Goal: Check status: Check status

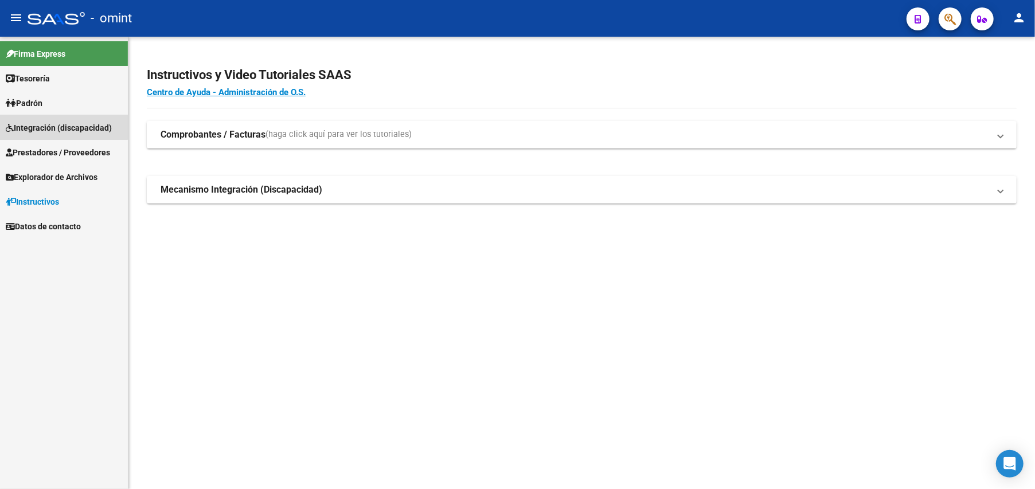
click at [56, 124] on span "Integración (discapacidad)" at bounding box center [59, 128] width 106 height 13
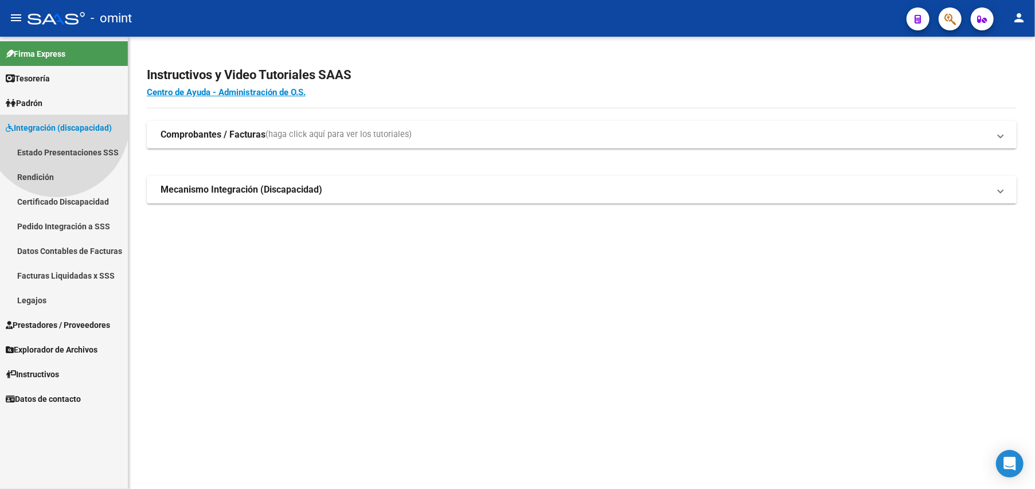
click at [56, 124] on span "Integración (discapacidad)" at bounding box center [59, 128] width 106 height 13
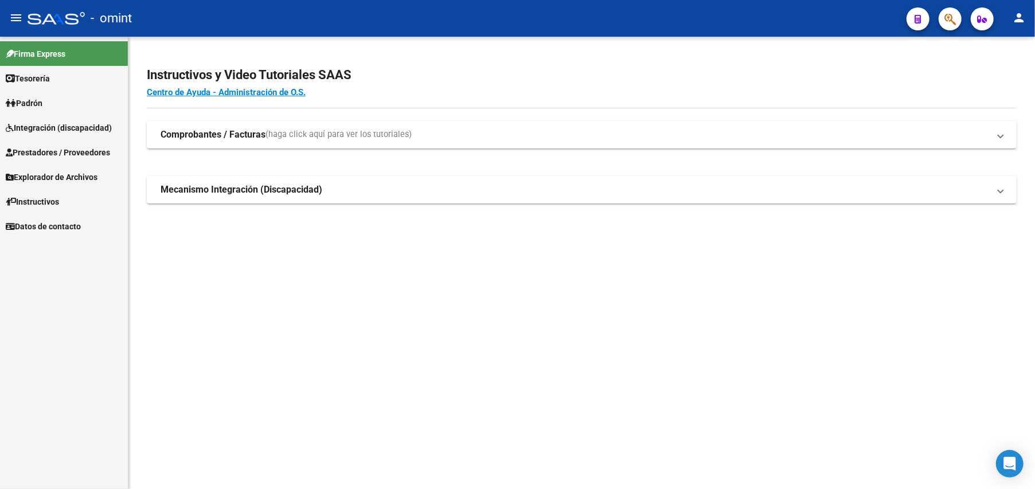
click at [56, 124] on span "Integración (discapacidad)" at bounding box center [59, 128] width 106 height 13
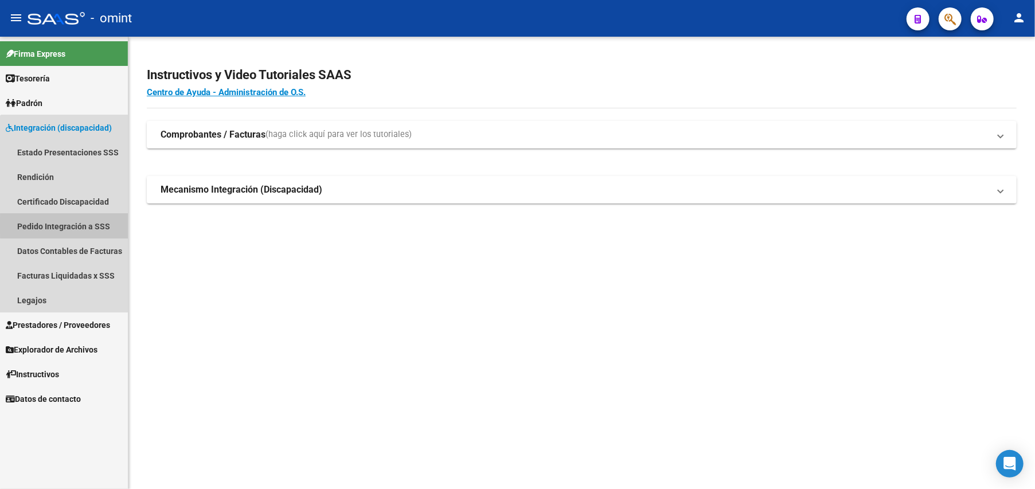
click at [70, 226] on link "Pedido Integración a SSS" at bounding box center [64, 226] width 128 height 25
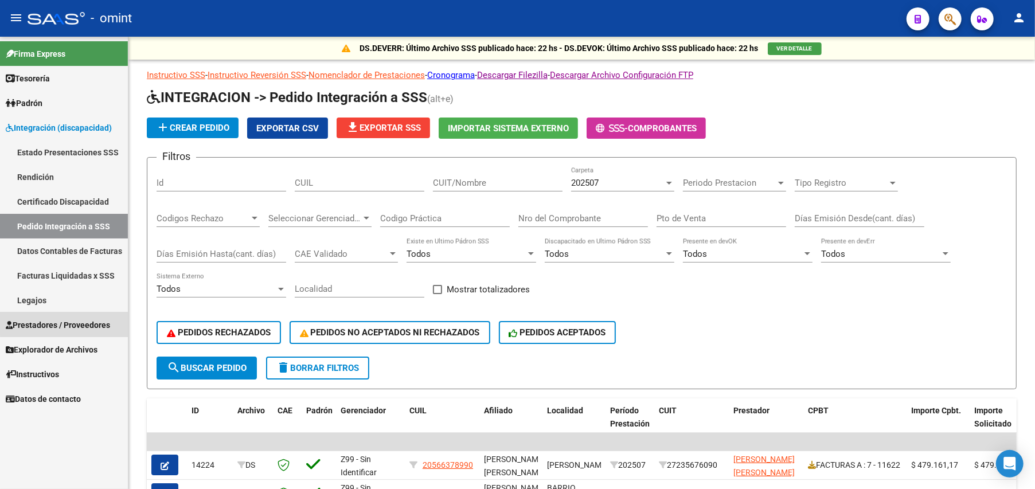
click at [64, 323] on span "Prestadores / Proveedores" at bounding box center [58, 325] width 104 height 13
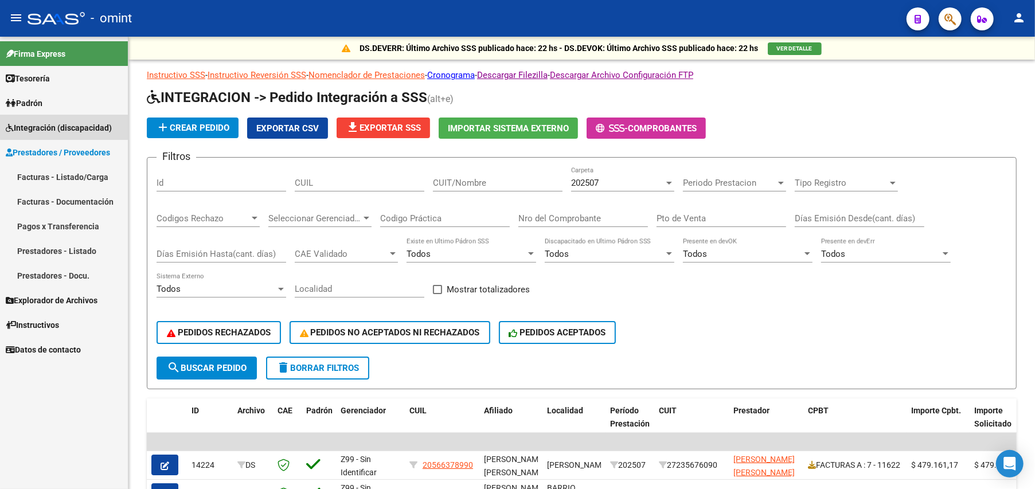
click at [69, 123] on span "Integración (discapacidad)" at bounding box center [59, 128] width 106 height 13
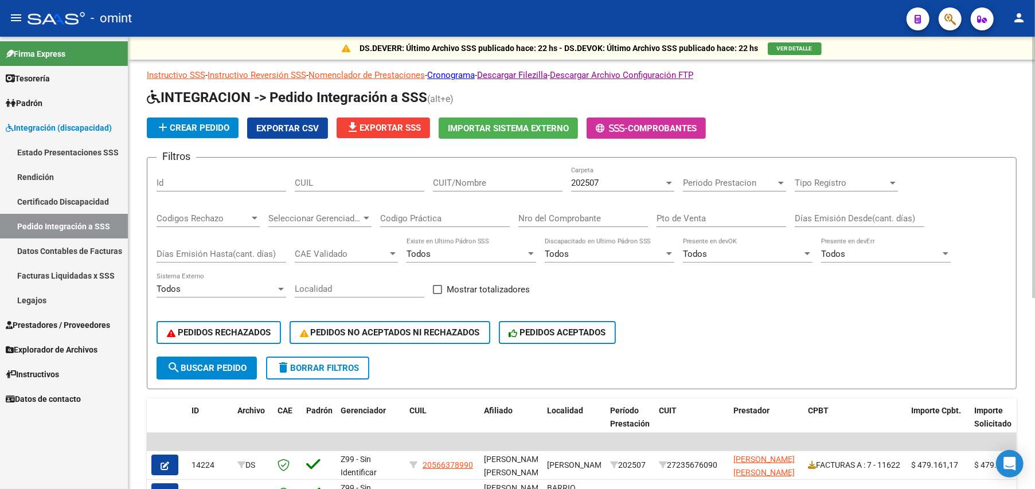
click at [510, 174] on div "CUIT/Nombre" at bounding box center [498, 179] width 130 height 25
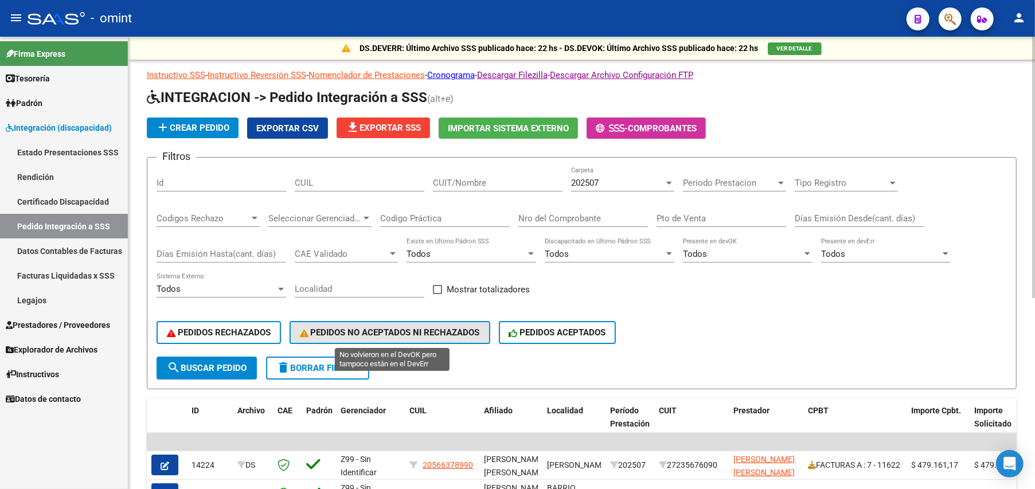
click at [395, 330] on span "PEDIDOS NO ACEPTADOS NI RECHAZADOS" at bounding box center [390, 332] width 180 height 10
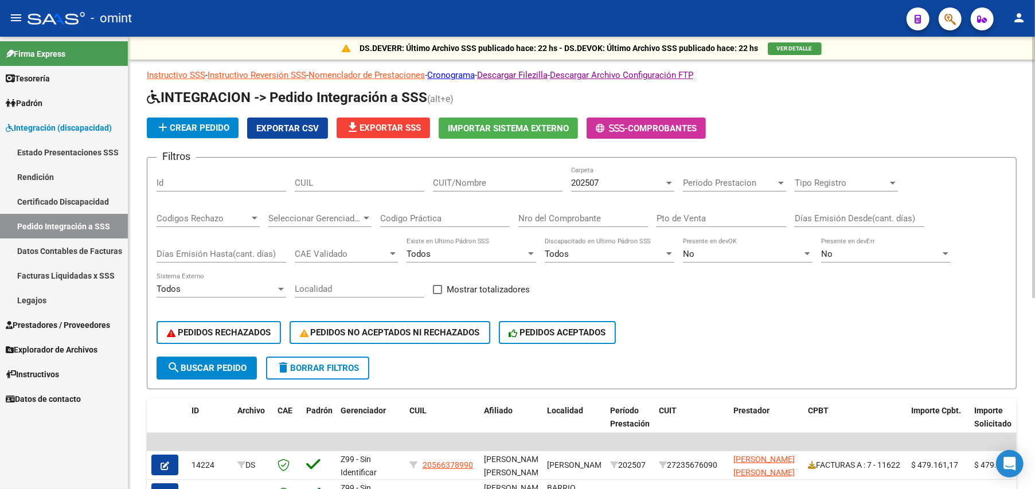
click at [308, 365] on span "delete Borrar Filtros" at bounding box center [317, 368] width 83 height 10
click at [669, 179] on div at bounding box center [669, 182] width 10 height 9
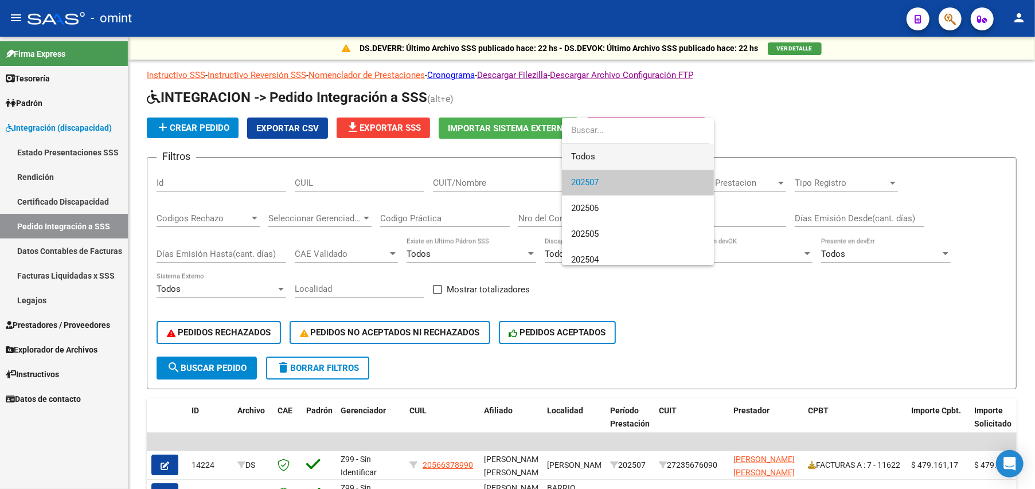
click at [602, 151] on span "Todos" at bounding box center [638, 157] width 134 height 26
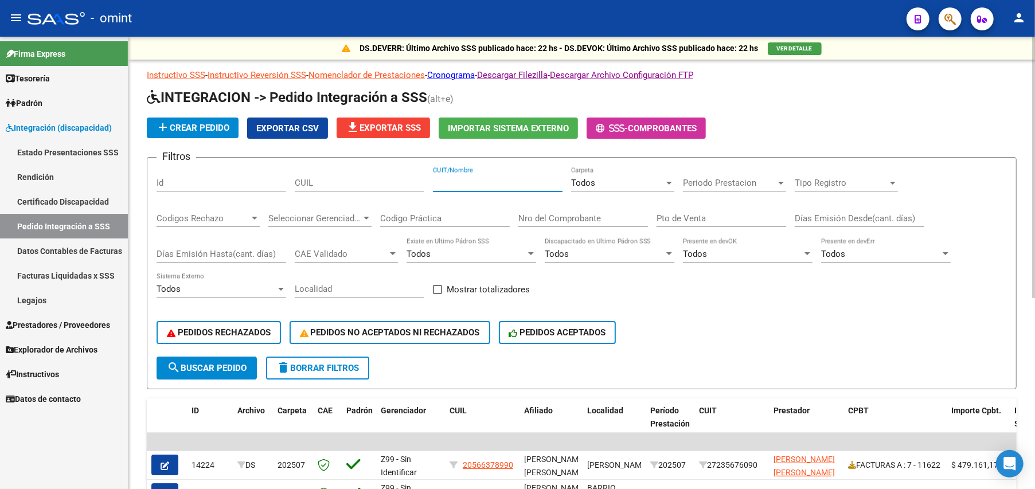
click at [484, 180] on input "CUIT/Nombre" at bounding box center [498, 183] width 130 height 10
type input "20204140864"
click at [212, 367] on span "search Buscar Pedido" at bounding box center [207, 368] width 80 height 10
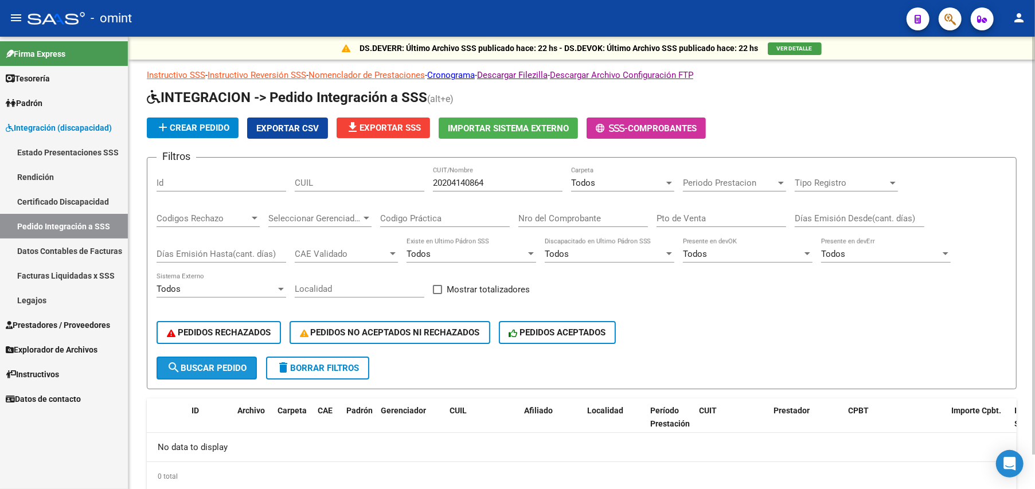
click at [212, 367] on span "search Buscar Pedido" at bounding box center [207, 368] width 80 height 10
click at [347, 179] on input "CUIL" at bounding box center [360, 183] width 130 height 10
click at [295, 182] on input "58785835" at bounding box center [360, 183] width 130 height 10
click at [366, 185] on input "2058785835" at bounding box center [360, 183] width 130 height 10
type input "20587858356"
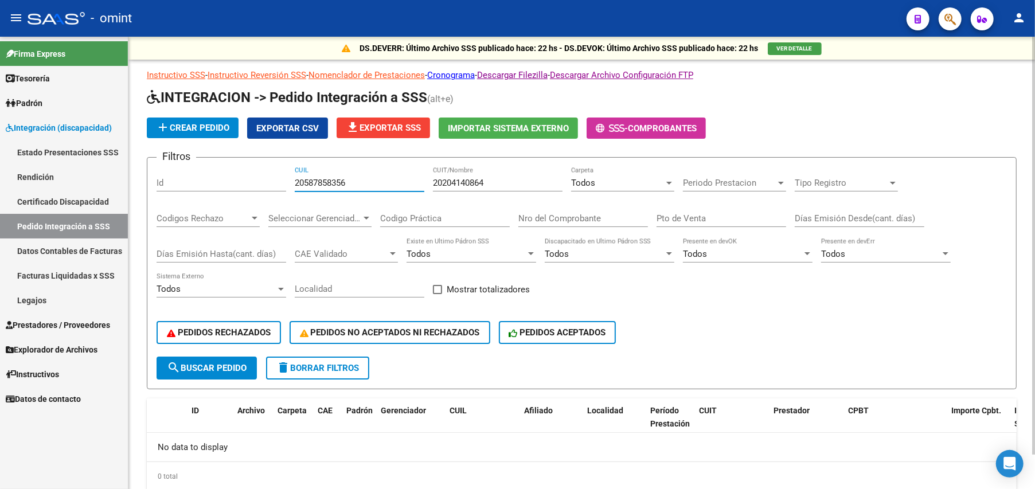
click at [225, 365] on span "search Buscar Pedido" at bounding box center [207, 368] width 80 height 10
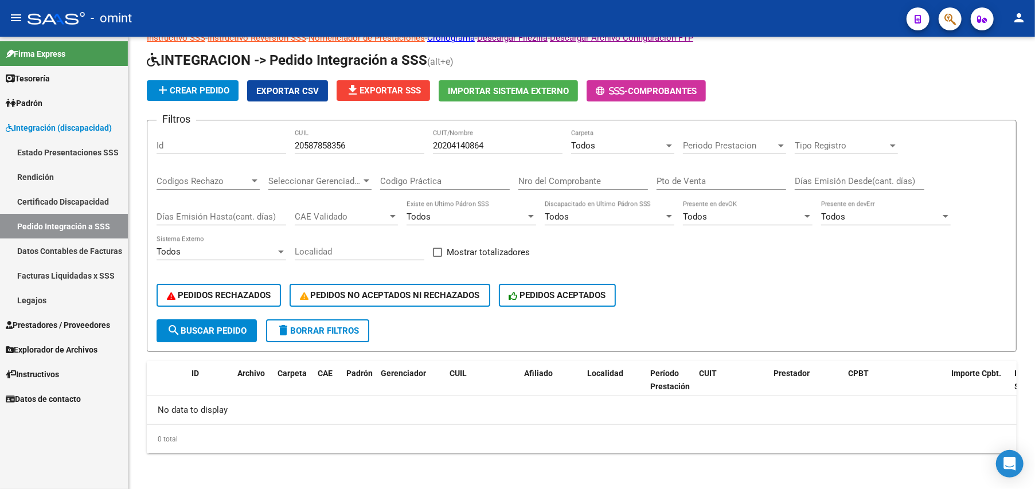
click at [35, 296] on link "Legajos" at bounding box center [64, 300] width 128 height 25
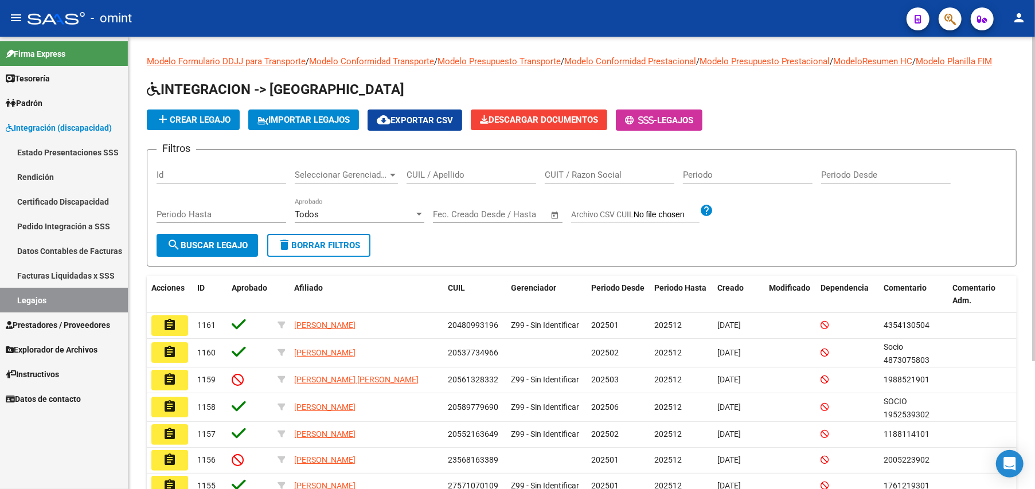
click at [453, 175] on input "CUIL / Apellido" at bounding box center [471, 175] width 130 height 10
paste input "20587858356"
type input "20587858356"
click at [230, 244] on span "search Buscar Legajo" at bounding box center [207, 245] width 81 height 10
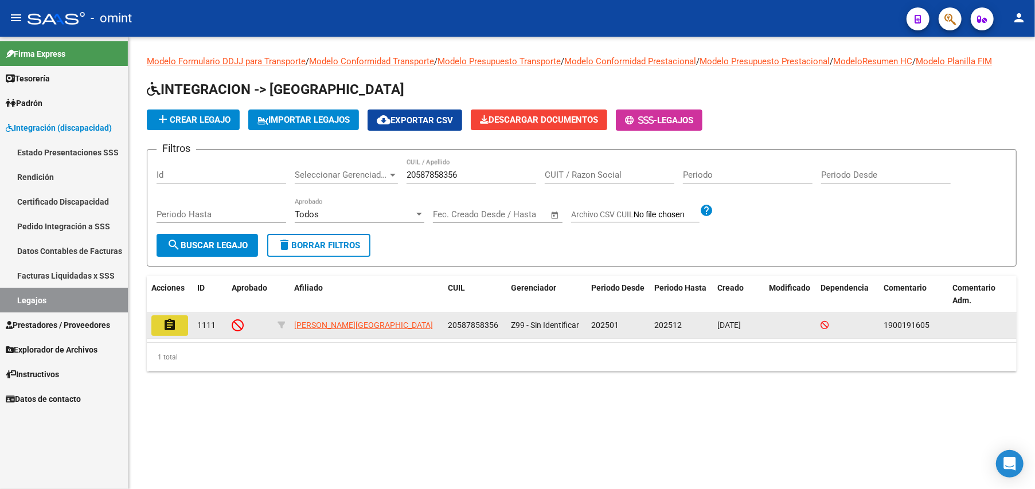
click at [177, 326] on button "assignment" at bounding box center [169, 325] width 37 height 21
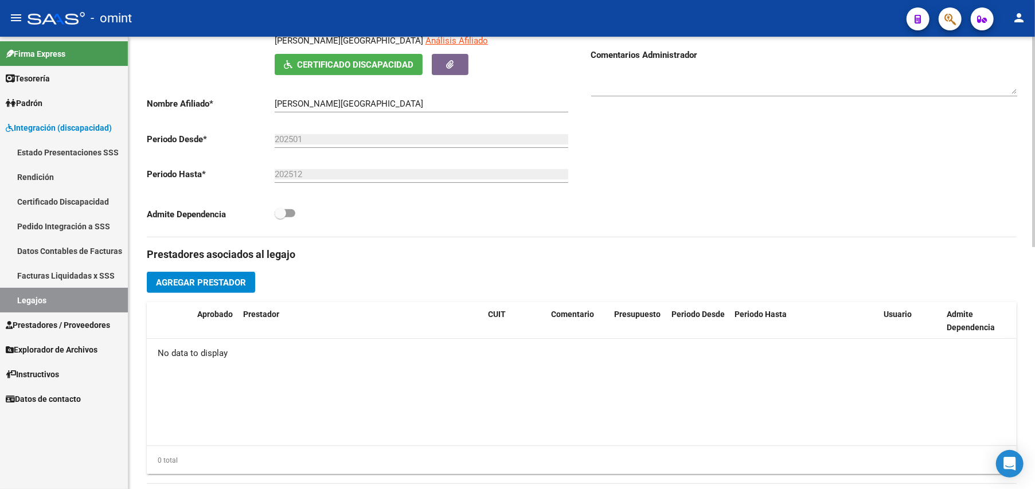
scroll to position [519, 0]
